Goal: Navigation & Orientation: Find specific page/section

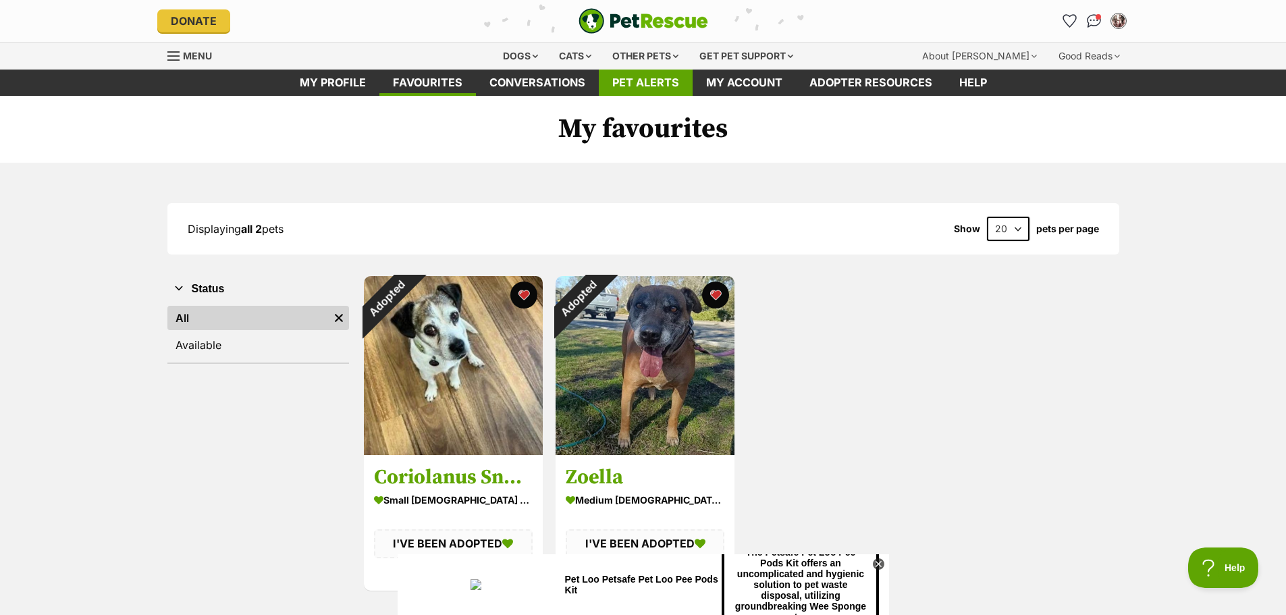
click at [652, 75] on link "Pet alerts" at bounding box center [646, 83] width 94 height 26
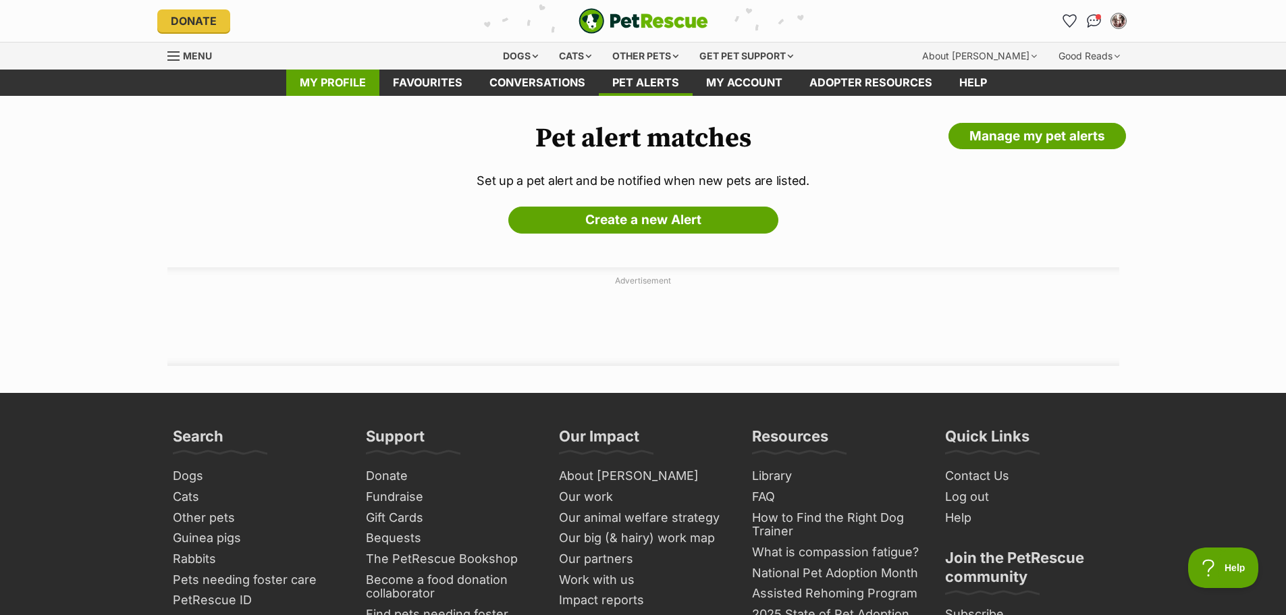
click at [305, 84] on link "My profile" at bounding box center [332, 83] width 93 height 26
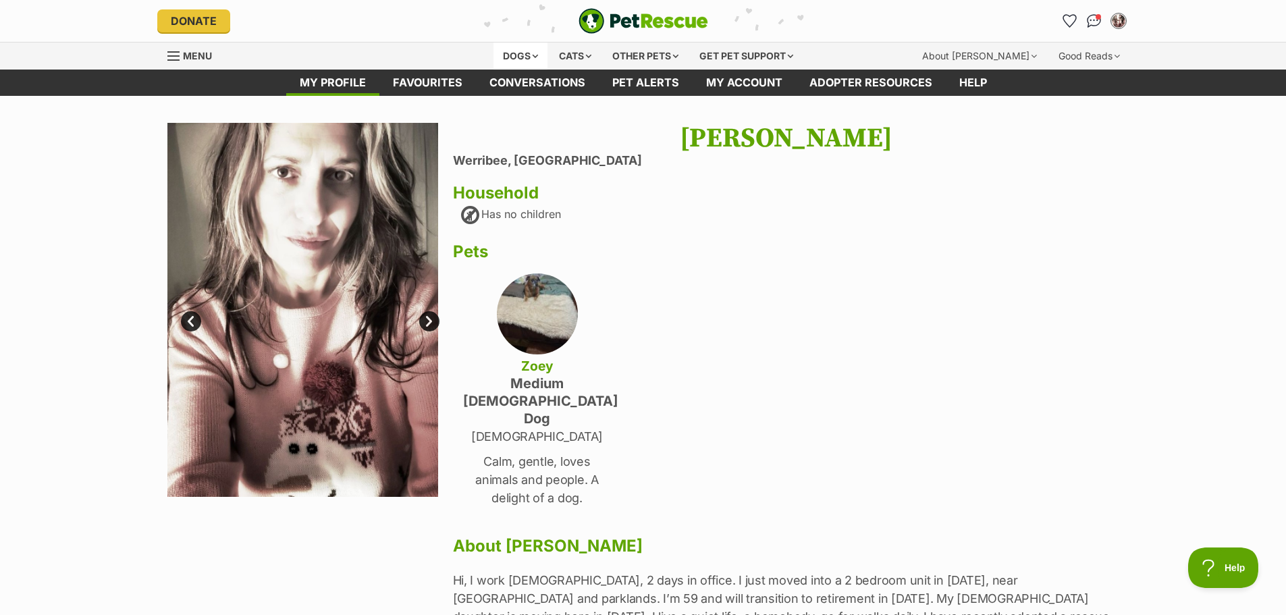
click at [525, 55] on div "Dogs" at bounding box center [521, 56] width 54 height 27
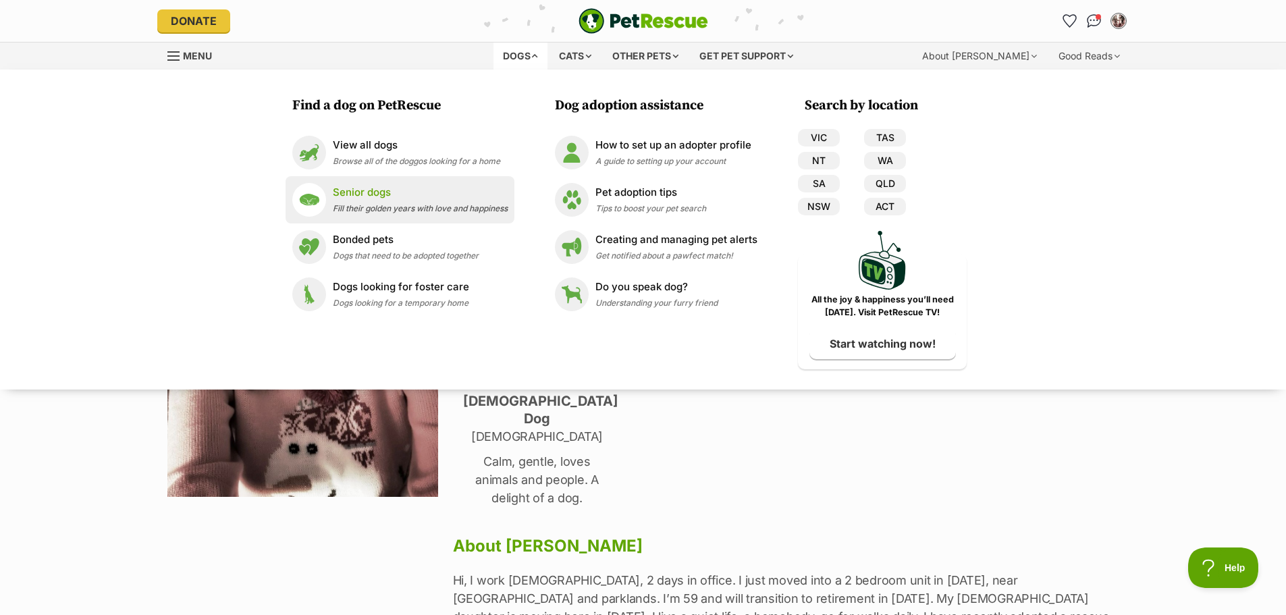
click at [381, 201] on div "Senior dogs Fill their golden years with love and happiness" at bounding box center [420, 199] width 175 height 29
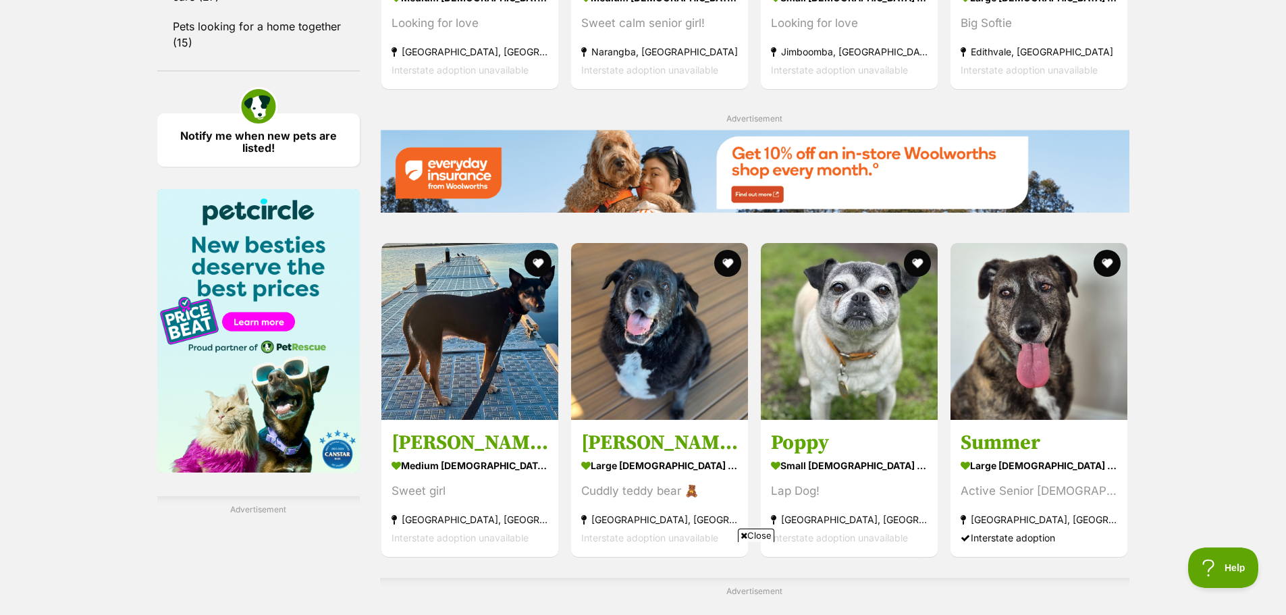
scroll to position [1891, 0]
